Goal: Obtain resource: Obtain resource

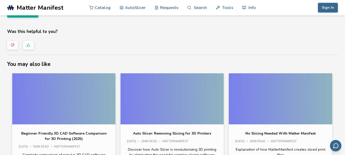
scroll to position [1796, 0]
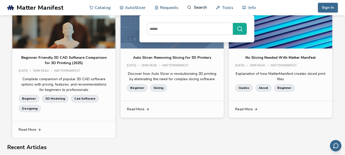
click at [196, 8] on link "Search" at bounding box center [196, 7] width 19 height 15
click at [193, 29] on input at bounding box center [188, 28] width 83 height 9
click at [191, 28] on input at bounding box center [188, 28] width 83 height 9
click at [196, 28] on input at bounding box center [188, 28] width 83 height 9
click at [199, 9] on link "Search" at bounding box center [196, 7] width 19 height 15
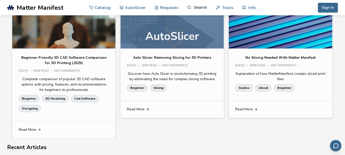
click at [199, 9] on link "Search" at bounding box center [196, 7] width 19 height 15
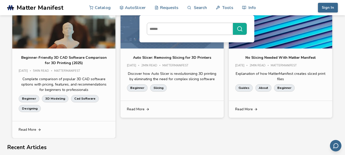
click at [197, 27] on input at bounding box center [188, 28] width 83 height 9
click at [233, 23] on button "submit" at bounding box center [240, 29] width 14 height 12
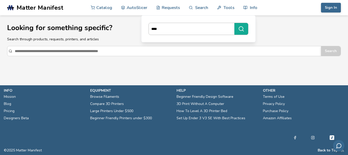
type input "****"
click at [235, 23] on button "****" at bounding box center [242, 29] width 14 height 12
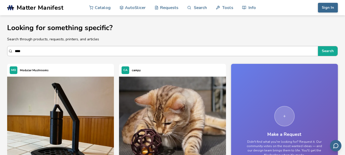
click at [156, 47] on input "Search" at bounding box center [165, 50] width 300 height 9
type input "*"
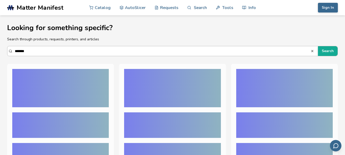
click at [318, 46] on button "Search" at bounding box center [328, 51] width 20 height 10
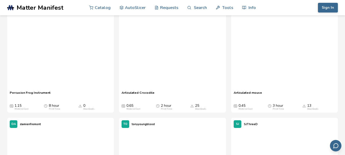
scroll to position [3, 0]
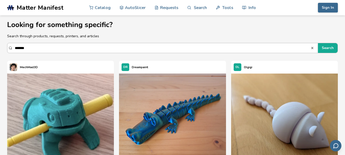
click at [110, 47] on input "*******" at bounding box center [162, 47] width 295 height 9
type input "*"
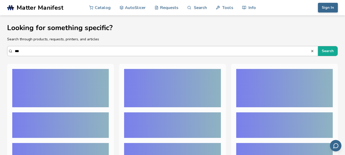
click at [318, 46] on button "Search" at bounding box center [328, 51] width 20 height 10
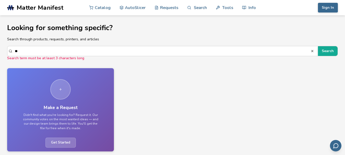
type input "*"
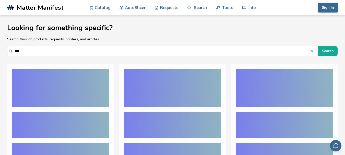
type input "***"
click at [318, 46] on button "Search" at bounding box center [328, 51] width 20 height 10
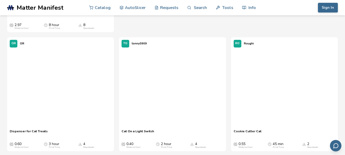
scroll to position [536, 0]
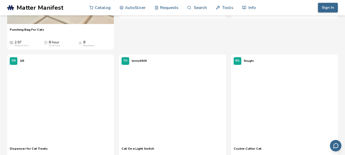
scroll to position [510, 0]
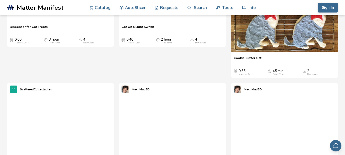
scroll to position [663, 0]
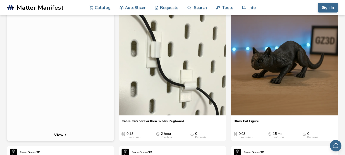
scroll to position [77, 0]
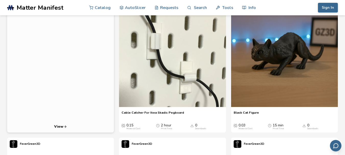
click at [64, 127] on icon at bounding box center [65, 127] width 4 height 4
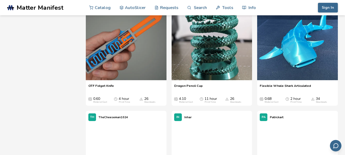
scroll to position [1071, 0]
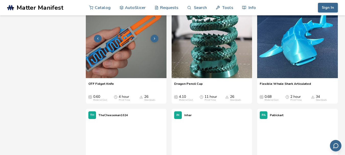
click at [155, 40] on icon at bounding box center [155, 39] width 4 height 4
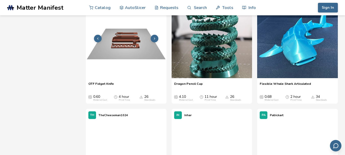
click at [154, 40] on icon at bounding box center [155, 39] width 4 height 4
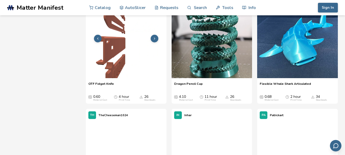
click at [156, 42] on button at bounding box center [155, 39] width 8 height 8
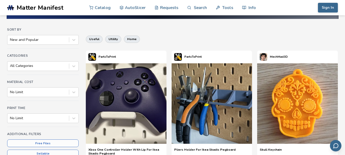
scroll to position [51, 0]
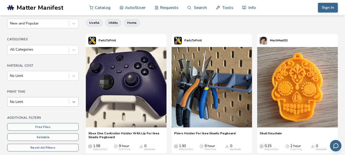
click at [74, 104] on div "No Limit" at bounding box center [42, 102] width 71 height 10
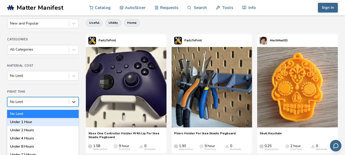
scroll to position [66, 0]
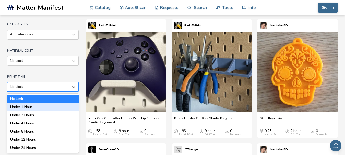
click at [58, 107] on div "Under 1 Hour" at bounding box center [42, 107] width 71 height 8
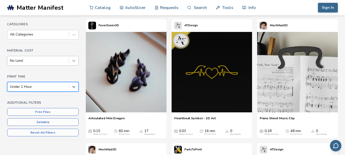
click at [72, 63] on div at bounding box center [73, 60] width 9 height 9
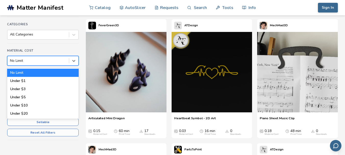
click at [72, 70] on div "No Limit" at bounding box center [42, 73] width 71 height 8
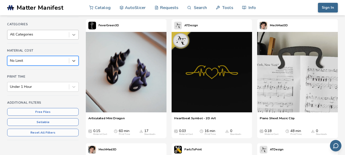
click at [71, 35] on icon at bounding box center [73, 34] width 5 height 5
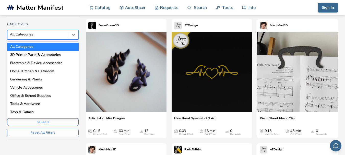
click at [72, 44] on div "All Categories" at bounding box center [42, 47] width 71 height 8
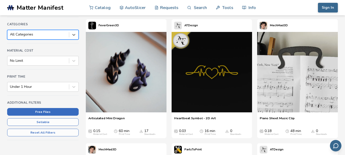
click at [62, 110] on button "Free Files" at bounding box center [42, 112] width 71 height 8
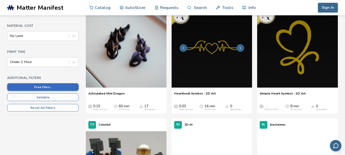
scroll to position [66, 0]
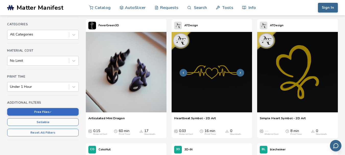
click at [241, 74] on icon at bounding box center [240, 73] width 4 height 4
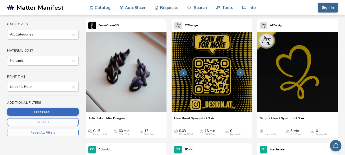
click at [241, 74] on icon at bounding box center [240, 73] width 4 height 4
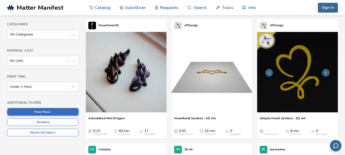
click at [326, 71] on icon at bounding box center [326, 73] width 4 height 4
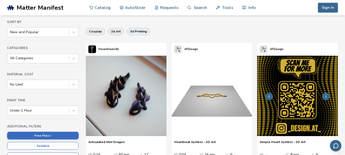
scroll to position [41, 0]
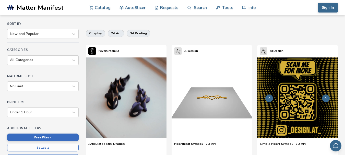
click at [325, 98] on icon at bounding box center [326, 98] width 4 height 4
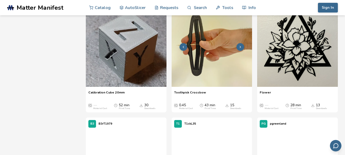
scroll to position [806, 0]
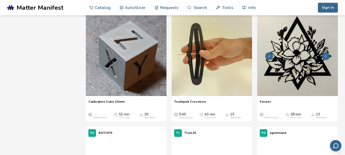
click at [323, 60] on button at bounding box center [326, 56] width 8 height 8
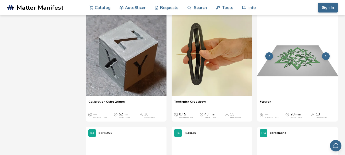
click at [326, 58] on icon at bounding box center [326, 56] width 4 height 4
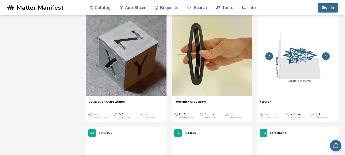
click at [326, 58] on icon at bounding box center [326, 56] width 4 height 4
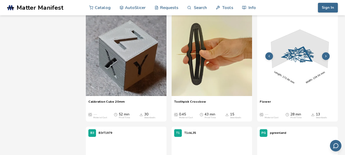
click at [326, 58] on icon at bounding box center [326, 56] width 4 height 4
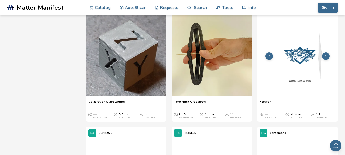
click at [326, 57] on polyline at bounding box center [325, 56] width 1 height 2
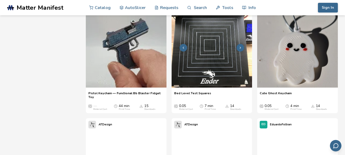
scroll to position [1189, 0]
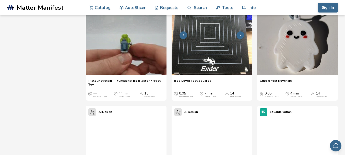
click at [241, 39] on button at bounding box center [240, 35] width 8 height 8
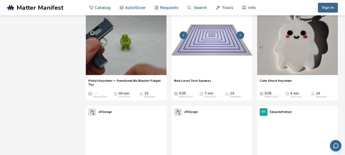
click at [240, 36] on polyline at bounding box center [240, 35] width 1 height 2
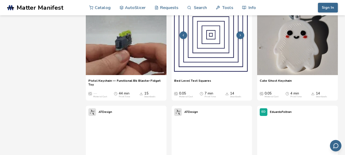
click at [239, 37] on icon at bounding box center [240, 35] width 4 height 4
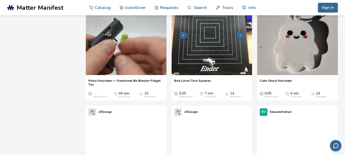
click at [239, 37] on icon at bounding box center [240, 35] width 4 height 4
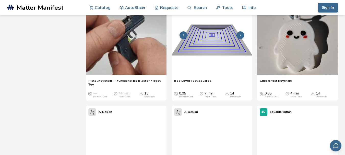
click at [239, 37] on icon at bounding box center [240, 35] width 4 height 4
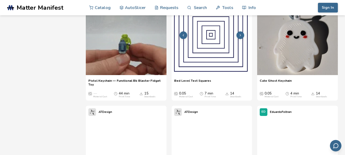
click at [239, 37] on icon at bounding box center [240, 35] width 4 height 4
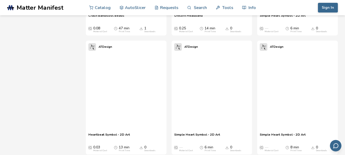
scroll to position [3791, 0]
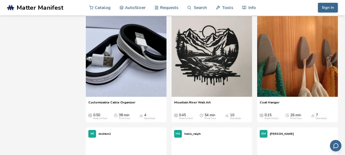
scroll to position [332, 0]
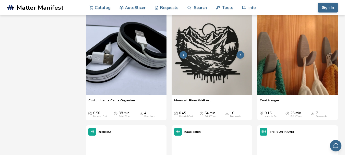
click at [213, 84] on img at bounding box center [211, 54] width 81 height 81
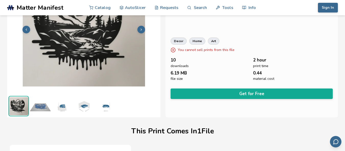
scroll to position [47, 0]
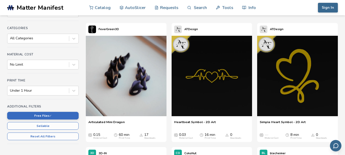
scroll to position [50, 0]
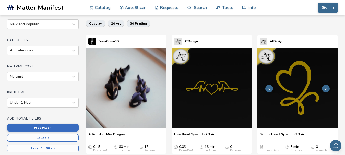
click at [297, 105] on img at bounding box center [297, 88] width 81 height 81
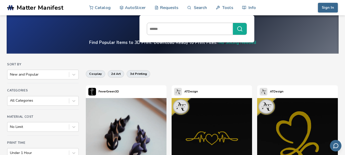
click at [198, 28] on input at bounding box center [188, 28] width 83 height 9
click at [193, 25] on input at bounding box center [188, 28] width 83 height 9
click at [196, 10] on link "Search" at bounding box center [196, 7] width 19 height 15
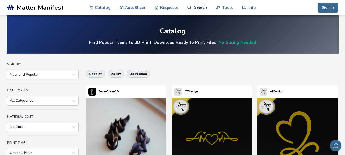
click at [194, 10] on link "Search" at bounding box center [196, 7] width 19 height 15
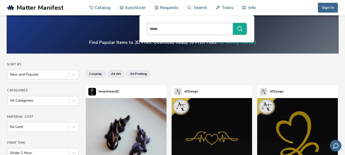
click at [190, 24] on input at bounding box center [188, 28] width 83 height 9
drag, startPoint x: 190, startPoint y: 24, endPoint x: 180, endPoint y: 27, distance: 10.7
click at [180, 27] on input at bounding box center [188, 28] width 83 height 9
type input "***"
click at [233, 23] on button "***" at bounding box center [240, 29] width 14 height 12
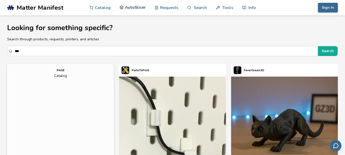
click at [137, 11] on link "AutoSlicer" at bounding box center [132, 7] width 26 height 15
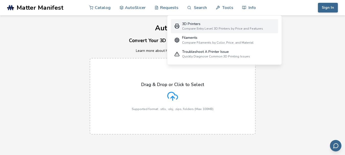
click at [221, 23] on div "3D Printers" at bounding box center [222, 24] width 81 height 4
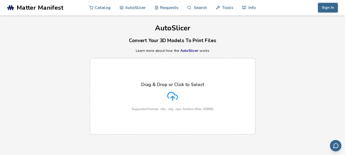
select select "**********"
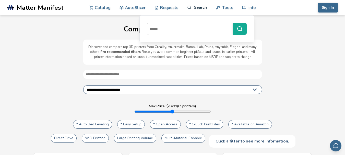
click at [198, 8] on link "Search" at bounding box center [196, 7] width 19 height 15
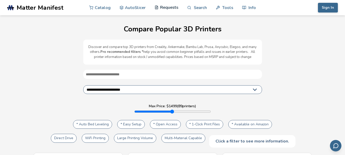
click at [171, 8] on link "Requests" at bounding box center [166, 7] width 24 height 15
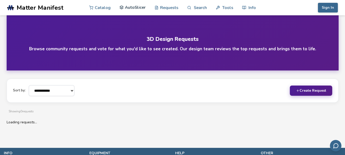
click at [145, 9] on link "AutoSlicer" at bounding box center [132, 7] width 26 height 15
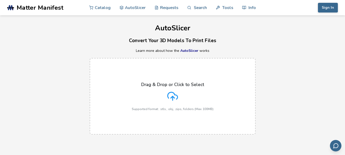
click at [112, 7] on nav "Catalog AutoSlicer Requests Search Tools Info" at bounding box center [172, 7] width 167 height 15
click at [98, 7] on link "Catalog" at bounding box center [99, 7] width 21 height 15
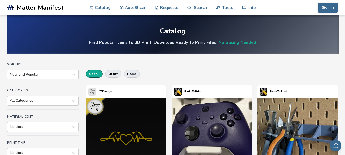
click at [96, 74] on button "useful" at bounding box center [94, 73] width 17 height 7
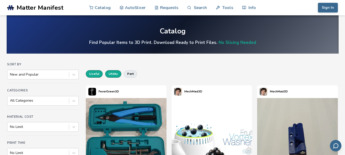
click at [112, 74] on button "utility" at bounding box center [113, 73] width 16 height 7
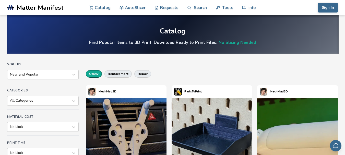
click at [93, 72] on button "utility" at bounding box center [94, 73] width 16 height 7
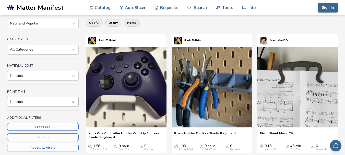
click at [70, 98] on div "No Limit" at bounding box center [42, 102] width 71 height 10
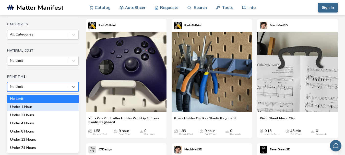
click at [64, 104] on div "Under 1 Hour" at bounding box center [42, 107] width 71 height 8
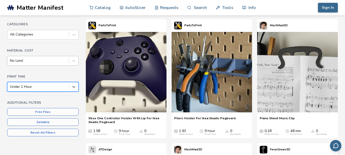
click at [68, 61] on div "No Limit" at bounding box center [37, 60] width 61 height 7
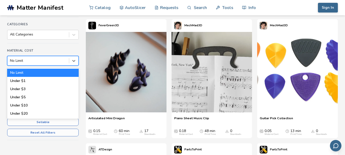
click at [69, 74] on div "No Limit" at bounding box center [42, 73] width 71 height 8
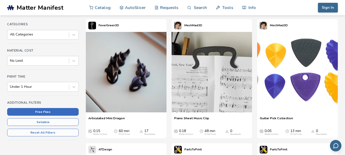
click at [60, 110] on button "Free Files" at bounding box center [42, 112] width 71 height 8
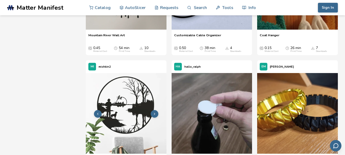
scroll to position [449, 0]
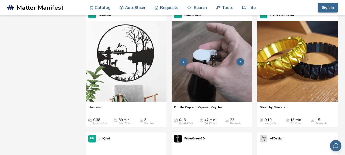
click at [220, 83] on img at bounding box center [211, 61] width 81 height 81
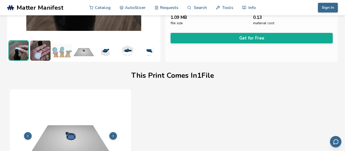
scroll to position [47, 0]
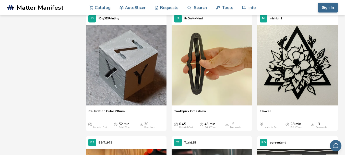
scroll to position [816, 0]
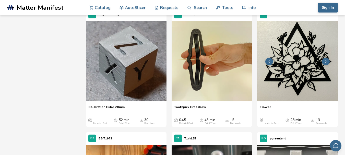
click at [301, 92] on img at bounding box center [297, 61] width 81 height 81
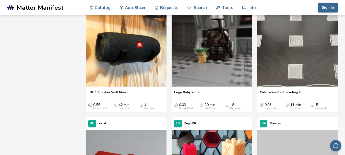
scroll to position [969, 0]
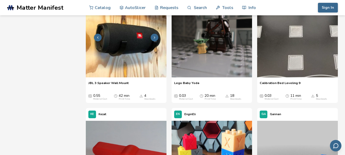
click at [156, 40] on button at bounding box center [155, 38] width 8 height 8
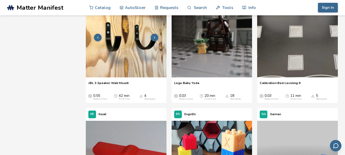
click at [156, 38] on icon at bounding box center [155, 38] width 4 height 4
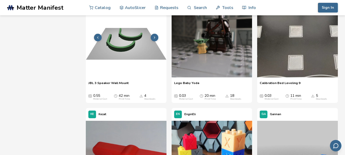
click at [156, 38] on icon at bounding box center [155, 38] width 4 height 4
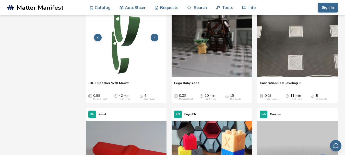
click at [156, 38] on icon at bounding box center [155, 38] width 4 height 4
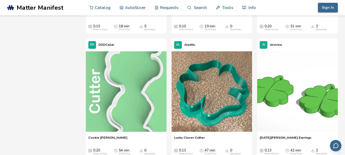
scroll to position [2525, 0]
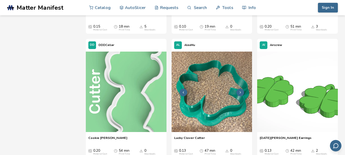
click at [242, 90] on button at bounding box center [240, 93] width 8 height 8
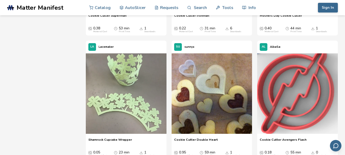
scroll to position [3545, 0]
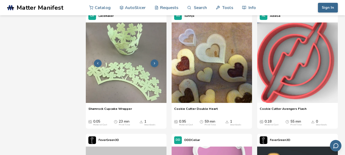
click at [154, 63] on icon at bounding box center [155, 63] width 4 height 4
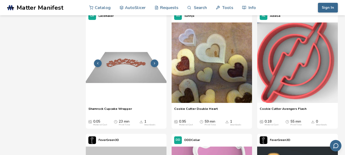
click at [154, 63] on icon at bounding box center [155, 63] width 4 height 4
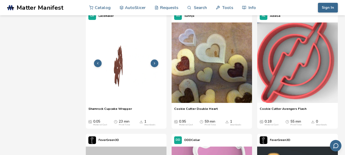
click at [154, 63] on icon at bounding box center [155, 63] width 4 height 4
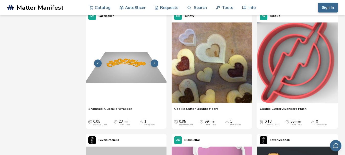
click at [154, 63] on icon at bounding box center [155, 63] width 4 height 4
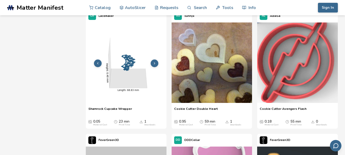
click at [154, 63] on icon at bounding box center [155, 63] width 4 height 4
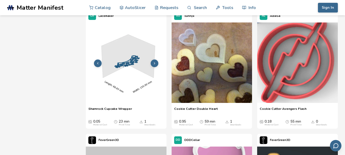
click at [154, 63] on icon at bounding box center [155, 63] width 4 height 4
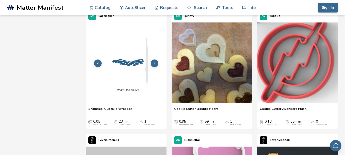
click at [154, 63] on icon at bounding box center [155, 63] width 4 height 4
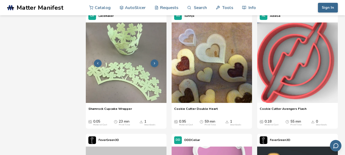
click at [148, 90] on img at bounding box center [126, 62] width 81 height 81
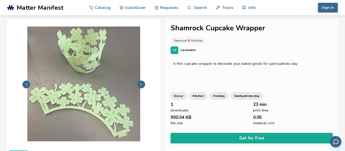
click at [142, 83] on icon at bounding box center [141, 85] width 4 height 4
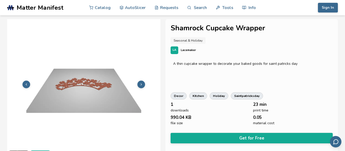
scroll to position [16, 0]
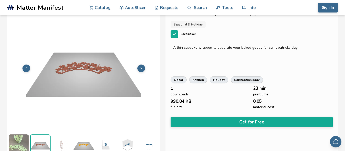
click at [140, 69] on button at bounding box center [141, 69] width 8 height 8
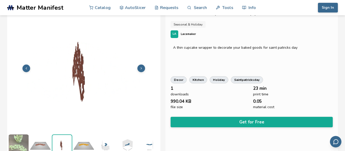
click at [140, 69] on button at bounding box center [141, 69] width 8 height 8
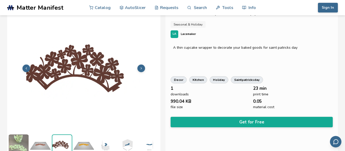
scroll to position [1, 2]
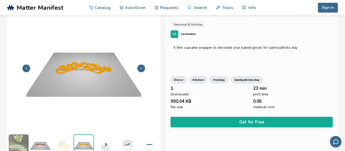
click at [140, 69] on button at bounding box center [141, 69] width 8 height 8
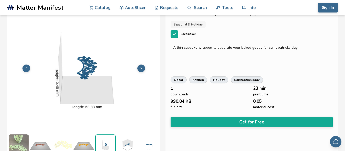
scroll to position [1, 4]
click at [140, 69] on button at bounding box center [141, 69] width 8 height 8
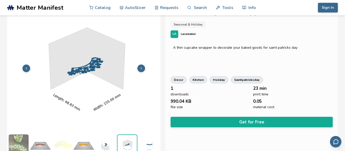
click at [140, 69] on button at bounding box center [141, 69] width 8 height 8
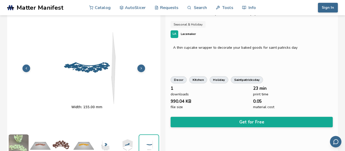
click at [140, 69] on button at bounding box center [141, 69] width 8 height 8
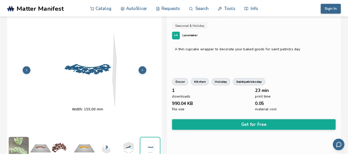
scroll to position [1, 0]
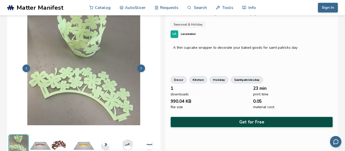
click at [188, 119] on button "Get for Free" at bounding box center [251, 122] width 162 height 10
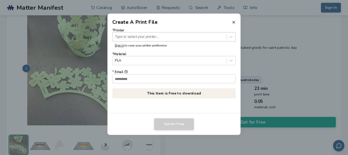
click at [169, 34] on div at bounding box center [169, 36] width 109 height 5
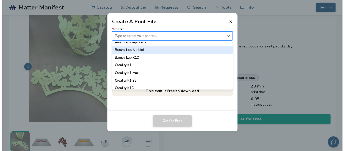
scroll to position [128, 0]
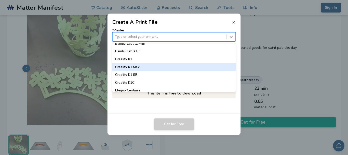
click at [150, 68] on div "Creality K1 Max" at bounding box center [174, 67] width 123 height 8
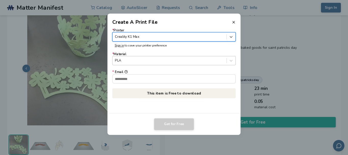
click at [152, 57] on div "PLA" at bounding box center [170, 60] width 114 height 7
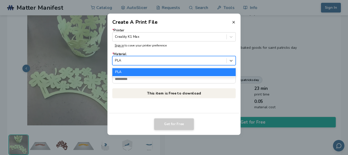
click at [152, 57] on div "PLA" at bounding box center [170, 60] width 114 height 7
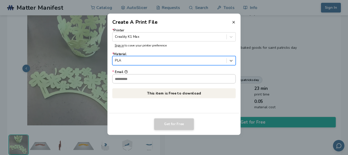
click at [155, 77] on input "* Email" at bounding box center [174, 78] width 123 height 9
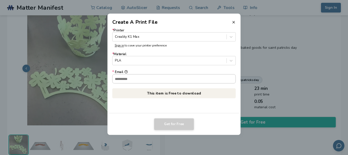
type input "**********"
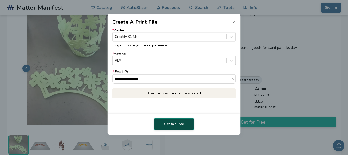
click at [183, 124] on button "Get for Free" at bounding box center [174, 124] width 40 height 12
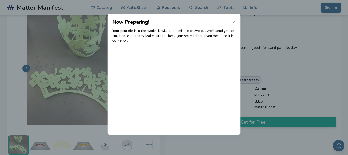
click at [233, 22] on icon at bounding box center [234, 22] width 4 height 4
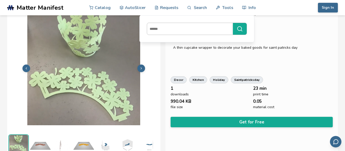
click at [189, 31] on input at bounding box center [188, 28] width 83 height 9
click at [195, 25] on input at bounding box center [188, 28] width 83 height 9
paste input "**********"
type input "**********"
click at [233, 23] on button "**********" at bounding box center [240, 29] width 14 height 12
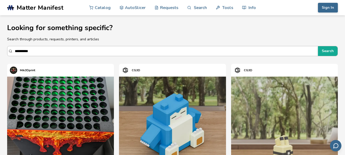
click at [150, 51] on input "**********" at bounding box center [165, 50] width 300 height 9
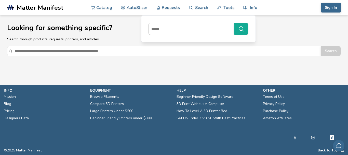
click at [202, 28] on input at bounding box center [190, 28] width 83 height 9
paste input "**********"
click at [235, 23] on button "**********" at bounding box center [242, 29] width 14 height 12
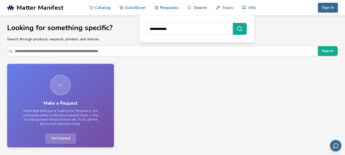
drag, startPoint x: 165, startPoint y: 28, endPoint x: 145, endPoint y: 30, distance: 20.2
click at [146, 31] on div "**********" at bounding box center [196, 28] width 107 height 19
type input "*****"
click at [233, 23] on button "*****" at bounding box center [240, 29] width 14 height 12
click at [195, 7] on link "Search" at bounding box center [196, 7] width 19 height 15
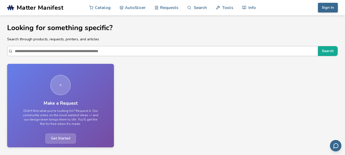
click at [162, 48] on input "Search" at bounding box center [165, 50] width 300 height 9
paste input "********"
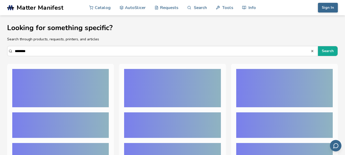
click at [318, 46] on button "Search" at bounding box center [328, 51] width 20 height 10
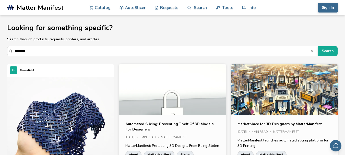
click at [116, 49] on input "********" at bounding box center [162, 50] width 295 height 9
paste input "*****"
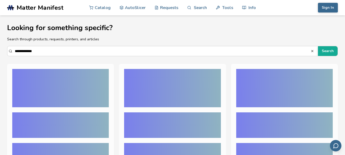
click at [318, 46] on button "Search" at bounding box center [328, 51] width 20 height 10
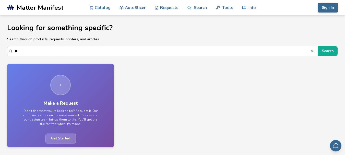
type input "*"
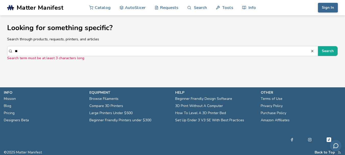
type input "*"
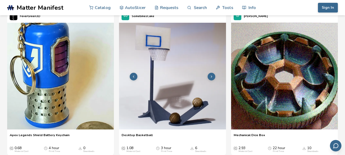
scroll to position [230, 0]
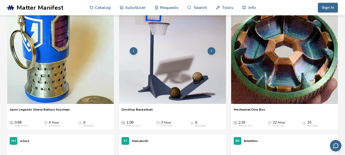
type input "****"
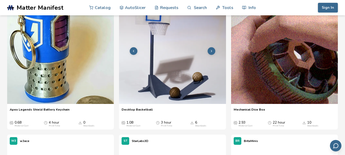
click at [213, 55] on button at bounding box center [211, 51] width 8 height 8
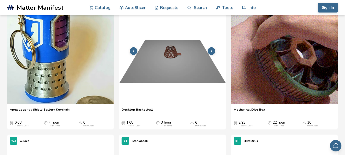
scroll to position [204, 0]
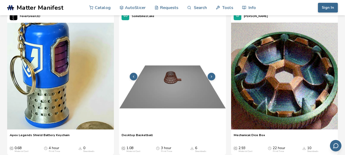
click at [212, 79] on button at bounding box center [211, 77] width 8 height 8
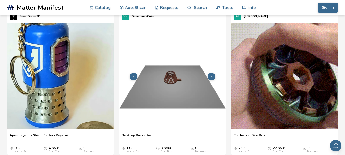
click at [213, 76] on button at bounding box center [211, 77] width 8 height 8
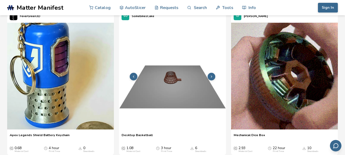
click at [213, 76] on button at bounding box center [211, 77] width 8 height 8
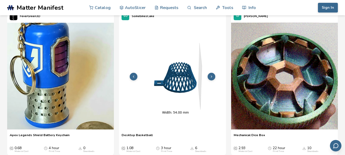
click at [213, 76] on button at bounding box center [211, 77] width 8 height 8
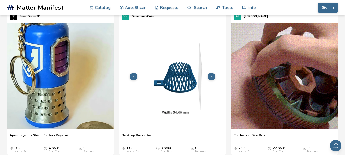
click at [213, 76] on button at bounding box center [211, 77] width 8 height 8
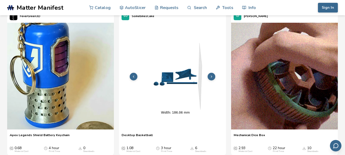
click at [213, 76] on button at bounding box center [211, 77] width 8 height 8
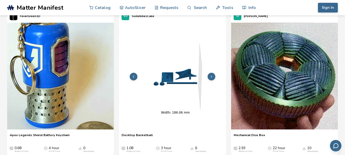
click at [211, 76] on icon at bounding box center [211, 77] width 4 height 4
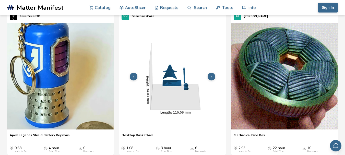
click at [135, 73] on button at bounding box center [134, 77] width 8 height 8
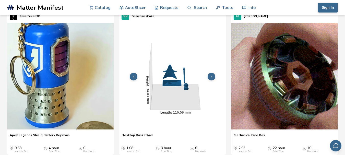
click at [211, 77] on polyline at bounding box center [211, 77] width 1 height 2
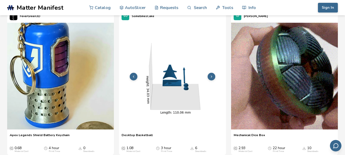
click at [211, 77] on polyline at bounding box center [211, 77] width 1 height 2
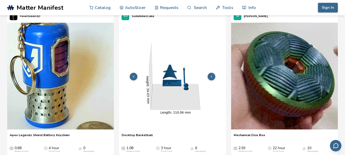
click at [211, 77] on polyline at bounding box center [211, 77] width 1 height 2
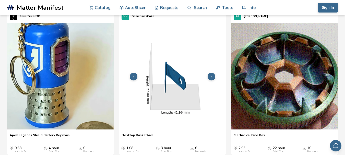
click at [211, 77] on polyline at bounding box center [211, 77] width 1 height 2
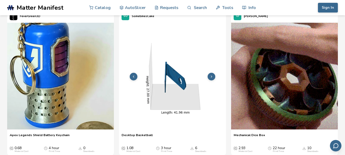
click at [211, 77] on polyline at bounding box center [211, 77] width 1 height 2
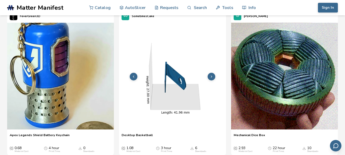
click at [211, 77] on polyline at bounding box center [211, 77] width 1 height 2
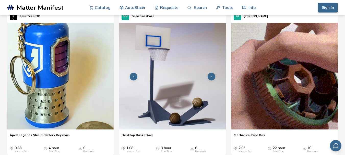
click at [211, 77] on polyline at bounding box center [211, 77] width 1 height 2
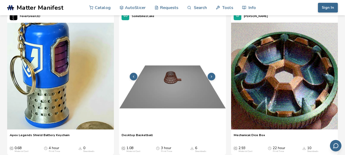
click at [211, 77] on polyline at bounding box center [211, 77] width 1 height 2
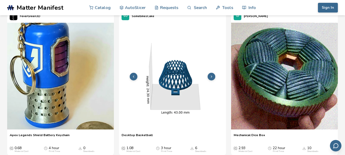
click at [134, 73] on button at bounding box center [134, 77] width 8 height 8
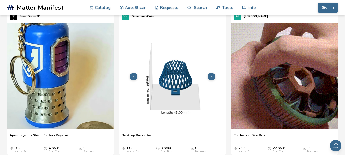
click at [134, 73] on button at bounding box center [134, 77] width 8 height 8
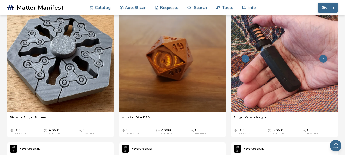
scroll to position [663, 0]
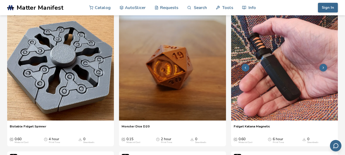
click at [321, 68] on button at bounding box center [323, 68] width 8 height 8
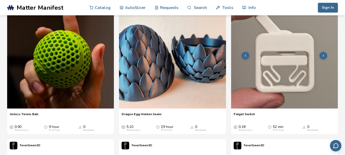
scroll to position [816, 0]
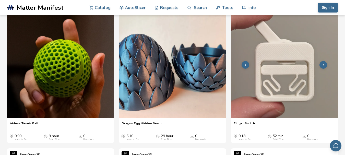
click at [322, 66] on icon at bounding box center [323, 65] width 4 height 4
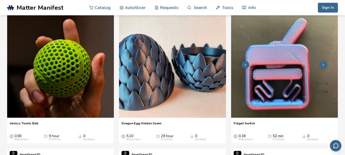
click at [321, 65] on icon at bounding box center [323, 65] width 4 height 4
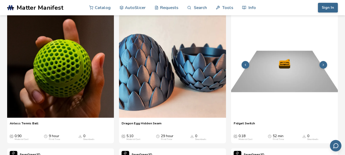
click at [321, 65] on icon at bounding box center [323, 65] width 4 height 4
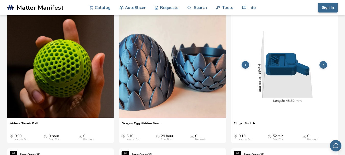
click at [321, 65] on icon at bounding box center [323, 65] width 4 height 4
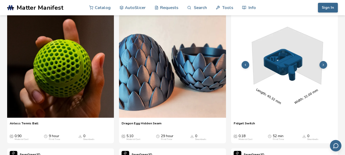
click at [321, 65] on icon at bounding box center [323, 65] width 4 height 4
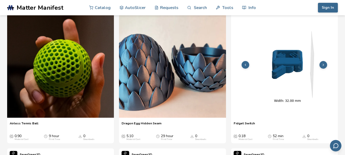
click at [321, 65] on icon at bounding box center [323, 65] width 4 height 4
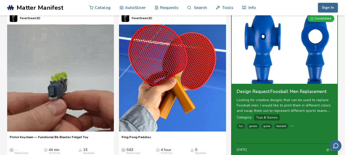
scroll to position [1097, 0]
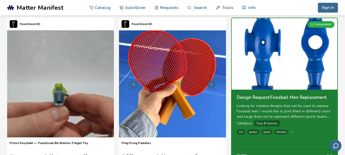
click at [215, 83] on img at bounding box center [172, 83] width 107 height 107
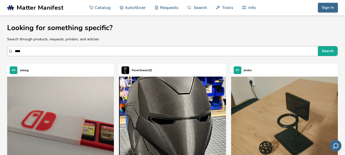
click at [77, 49] on input "****" at bounding box center [165, 50] width 300 height 9
click at [78, 48] on input "****" at bounding box center [165, 50] width 300 height 9
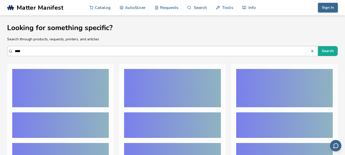
type input "****"
click at [318, 46] on button "Search" at bounding box center [328, 51] width 20 height 10
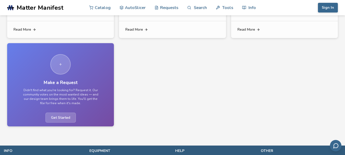
scroll to position [1684, 0]
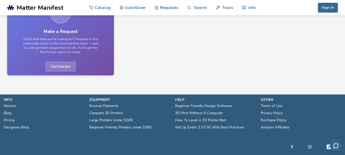
click at [68, 62] on span "Get Started" at bounding box center [60, 66] width 30 height 10
